Goal: Task Accomplishment & Management: Manage account settings

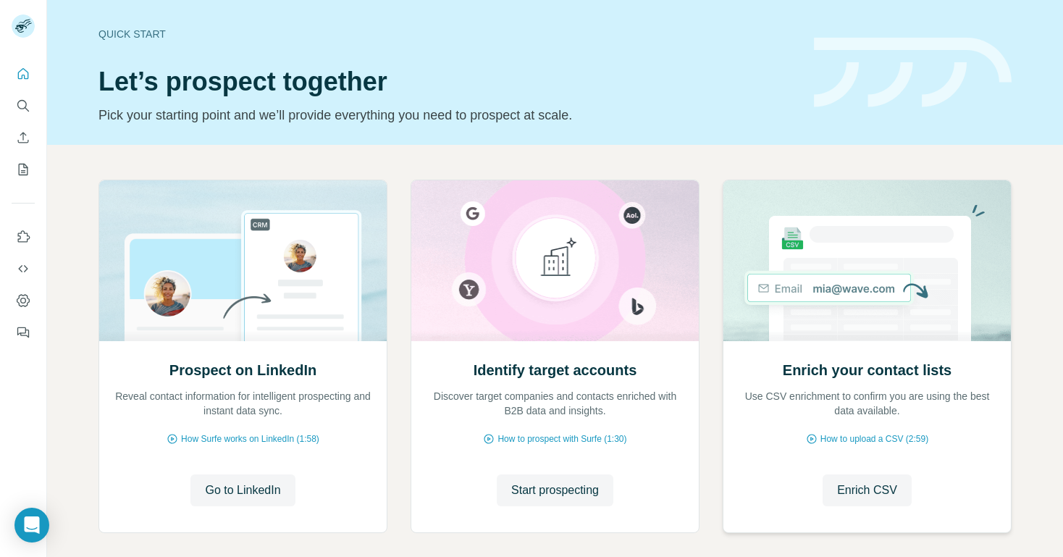
scroll to position [69, 0]
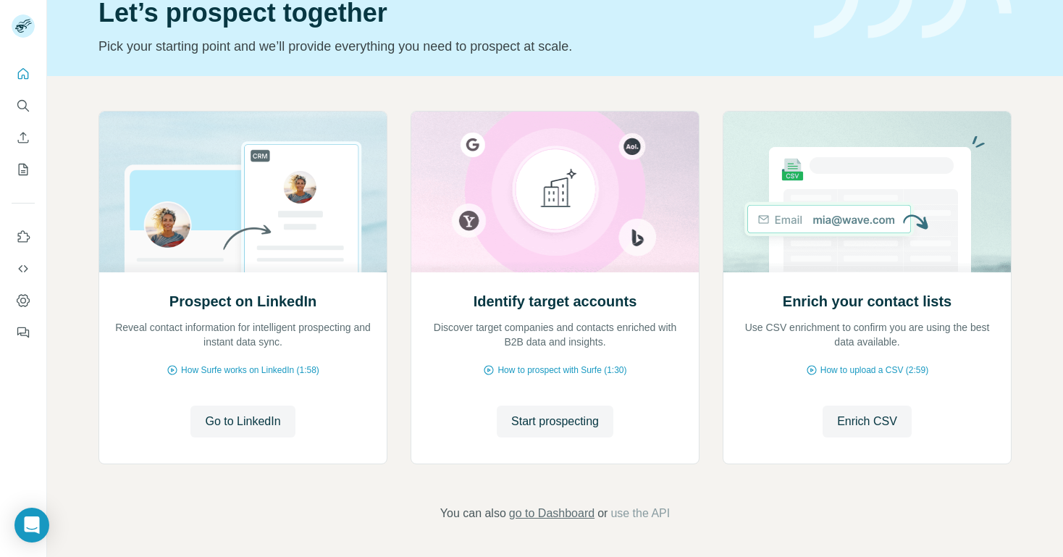
click at [582, 511] on span "go to Dashboard" at bounding box center [551, 513] width 85 height 17
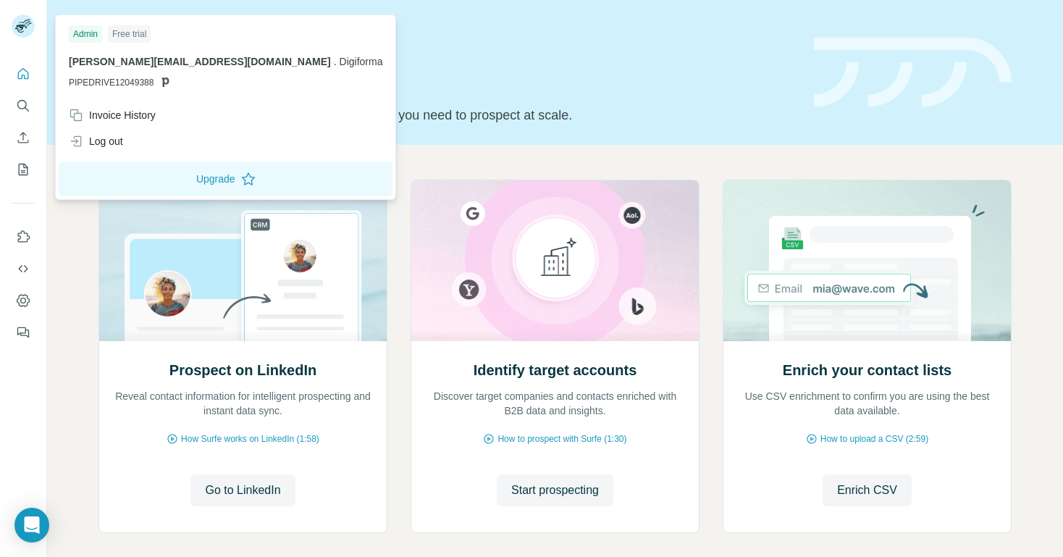
click at [30, 30] on rect at bounding box center [23, 25] width 23 height 23
click at [133, 141] on div "Log out" at bounding box center [225, 141] width 331 height 26
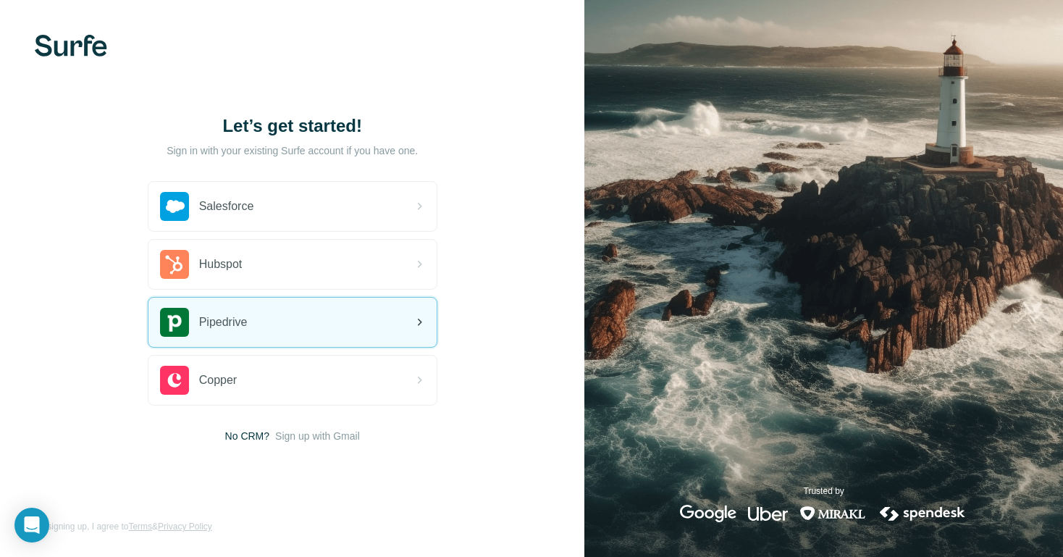
click at [230, 311] on div "Pipedrive" at bounding box center [204, 322] width 88 height 29
